Goal: Task Accomplishment & Management: Use online tool/utility

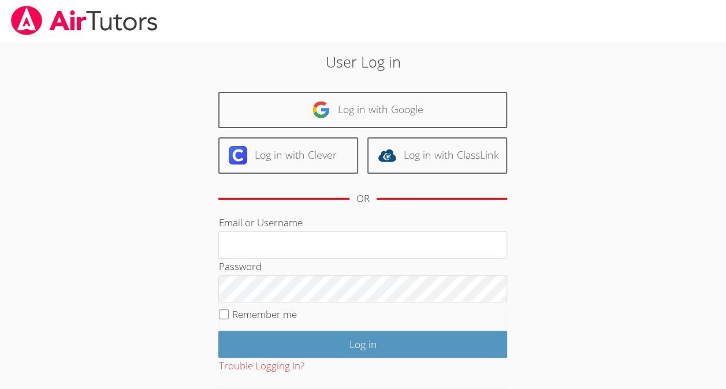
click at [34, 4] on link at bounding box center [84, 21] width 169 height 42
click at [109, 28] on img at bounding box center [84, 20] width 149 height 29
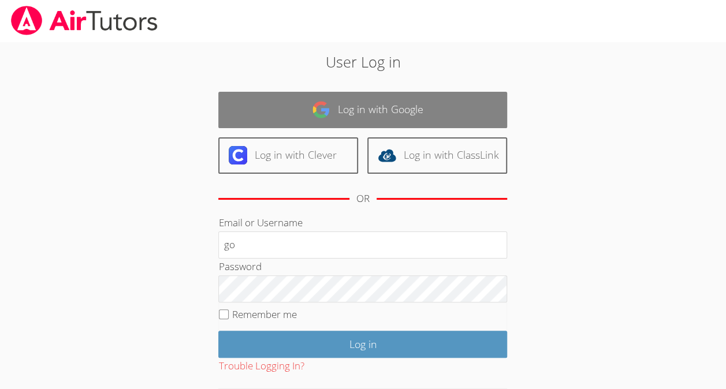
type input "g"
click at [269, 98] on link "Log in with Google" at bounding box center [362, 110] width 289 height 36
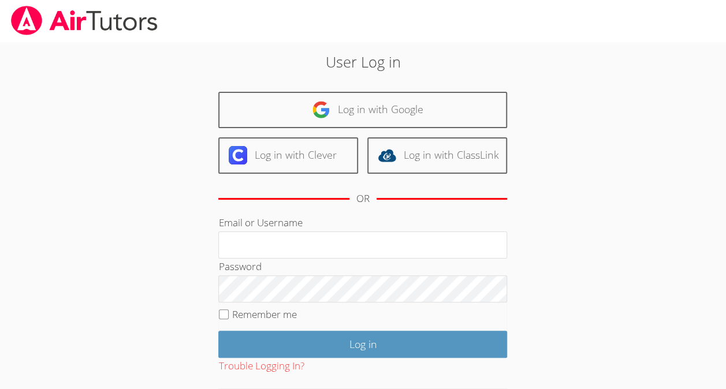
click at [68, 18] on img at bounding box center [84, 20] width 149 height 29
click at [69, 18] on img at bounding box center [84, 20] width 149 height 29
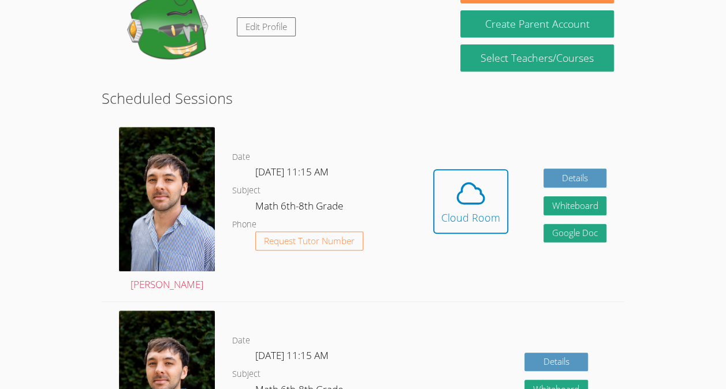
scroll to position [216, 0]
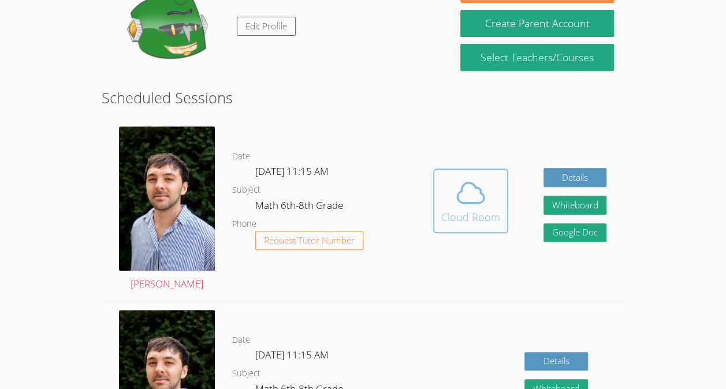
click at [454, 209] on icon at bounding box center [470, 193] width 32 height 32
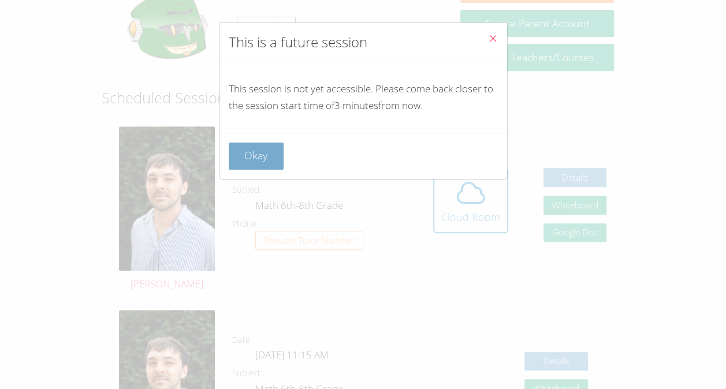
click at [270, 149] on button "Okay" at bounding box center [256, 156] width 55 height 27
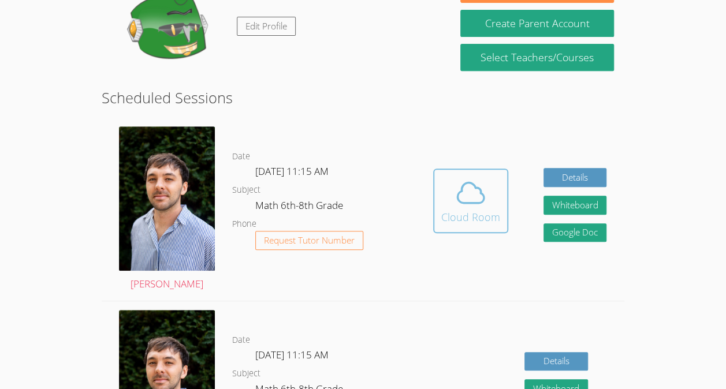
click at [469, 203] on icon at bounding box center [470, 192] width 27 height 20
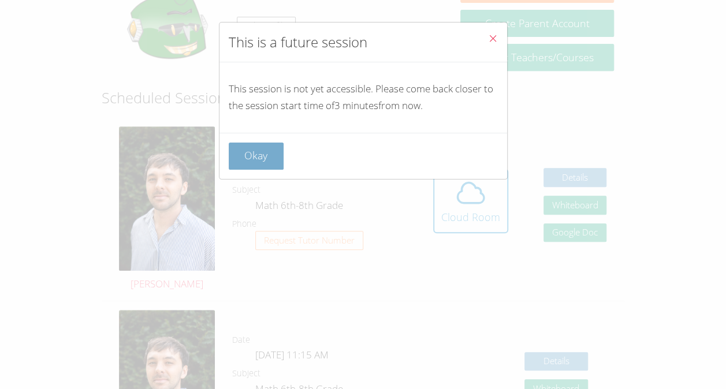
click at [243, 151] on button "Okay" at bounding box center [256, 156] width 55 height 27
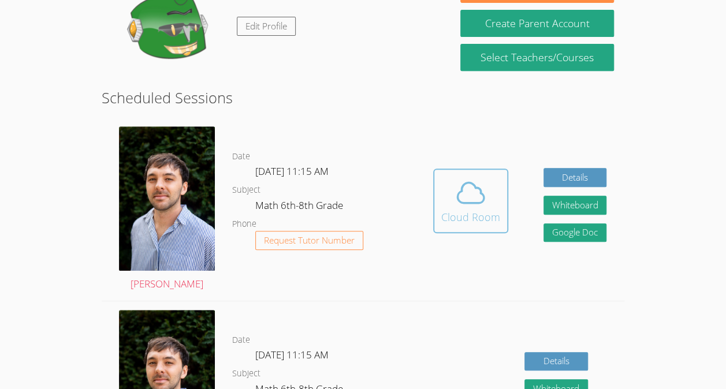
click at [459, 204] on icon at bounding box center [470, 193] width 32 height 32
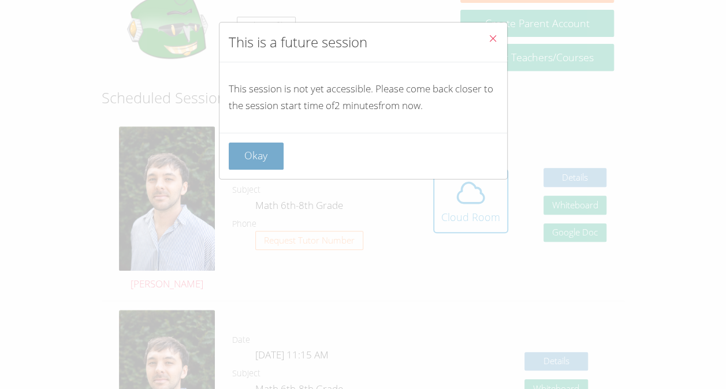
click at [245, 149] on button "Okay" at bounding box center [256, 156] width 55 height 27
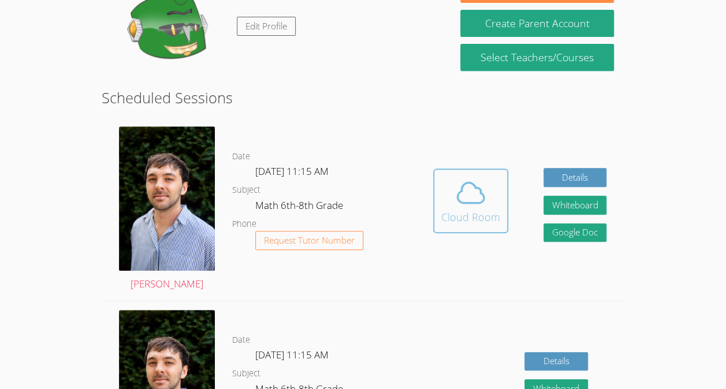
click at [465, 217] on div "Cloud Room" at bounding box center [470, 217] width 59 height 16
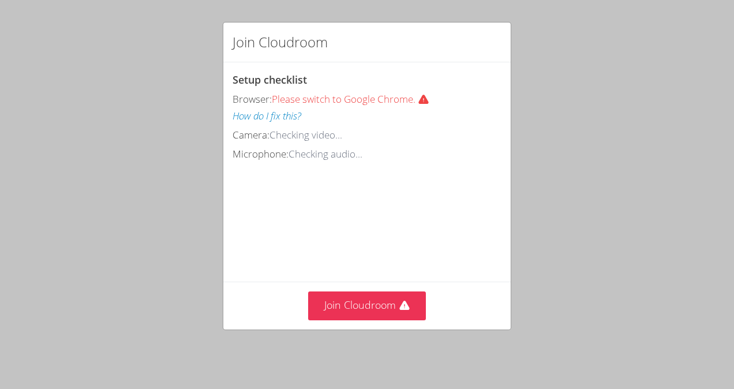
click at [589, 167] on div "Join Cloudroom Setup checklist Browser: Please switch to Google Chrome. How do …" at bounding box center [367, 194] width 734 height 389
